Goal: Information Seeking & Learning: Check status

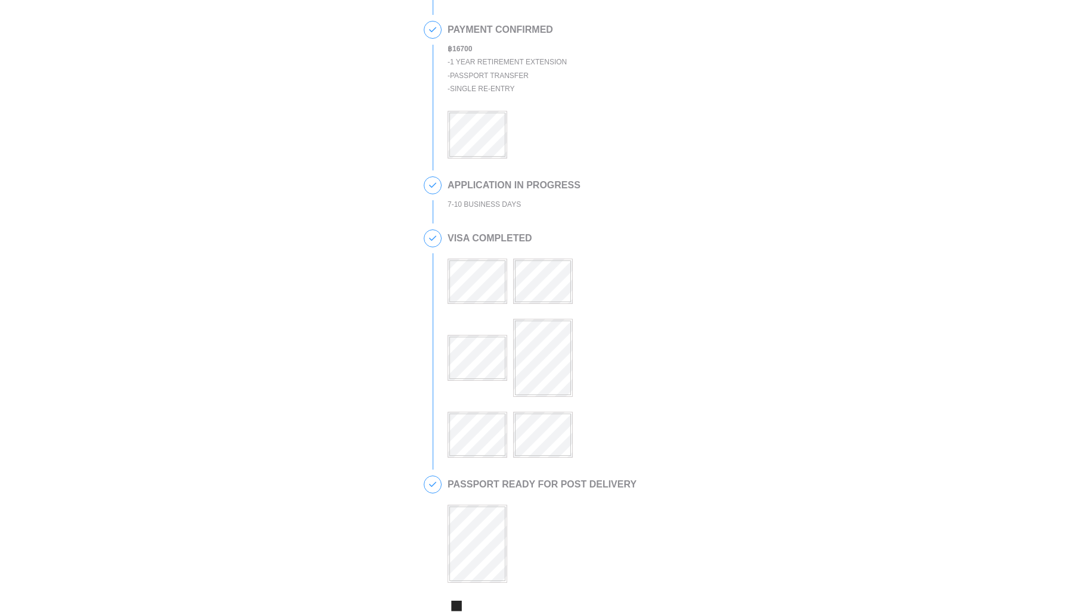
scroll to position [168, 0]
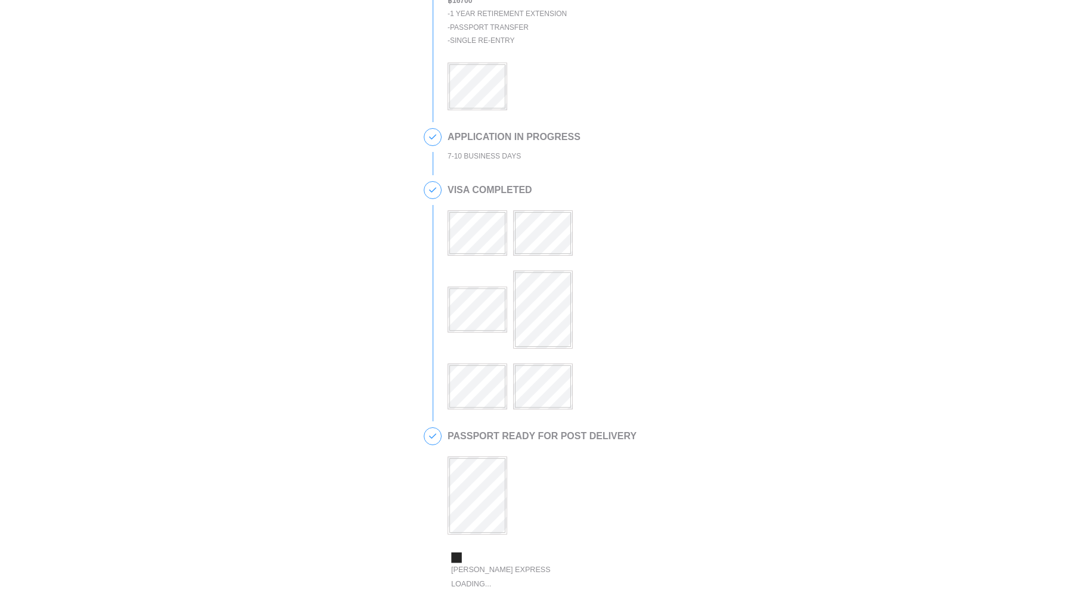
scroll to position [377, 0]
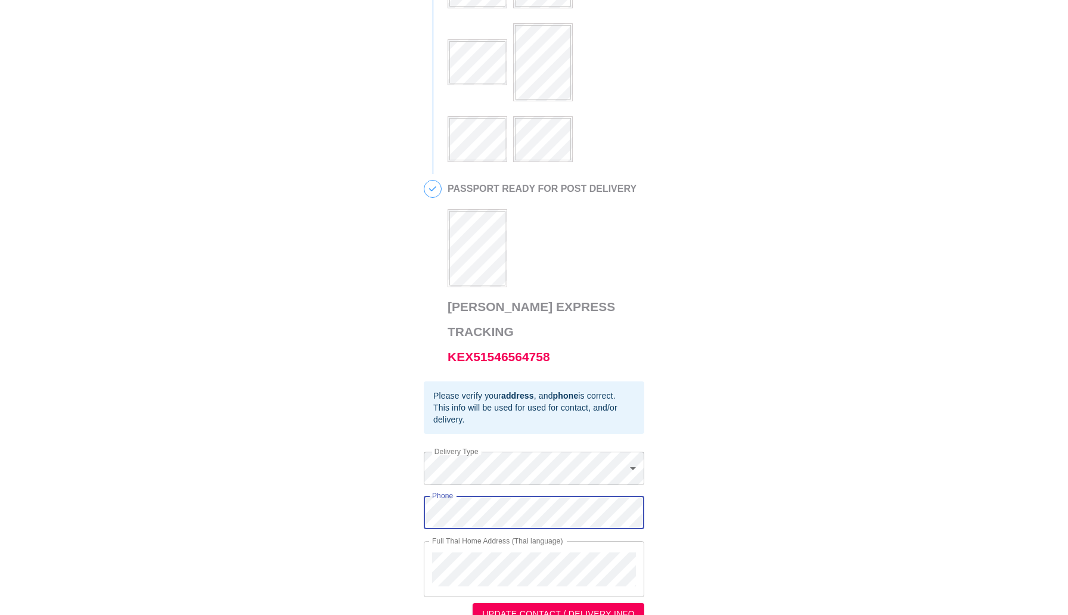
click at [416, 492] on div "This is a secure link , and your information is safe . 1 PASSPORT RECEIVED [PER…" at bounding box center [534, 130] width 1044 height 990
